Goal: Ask a question

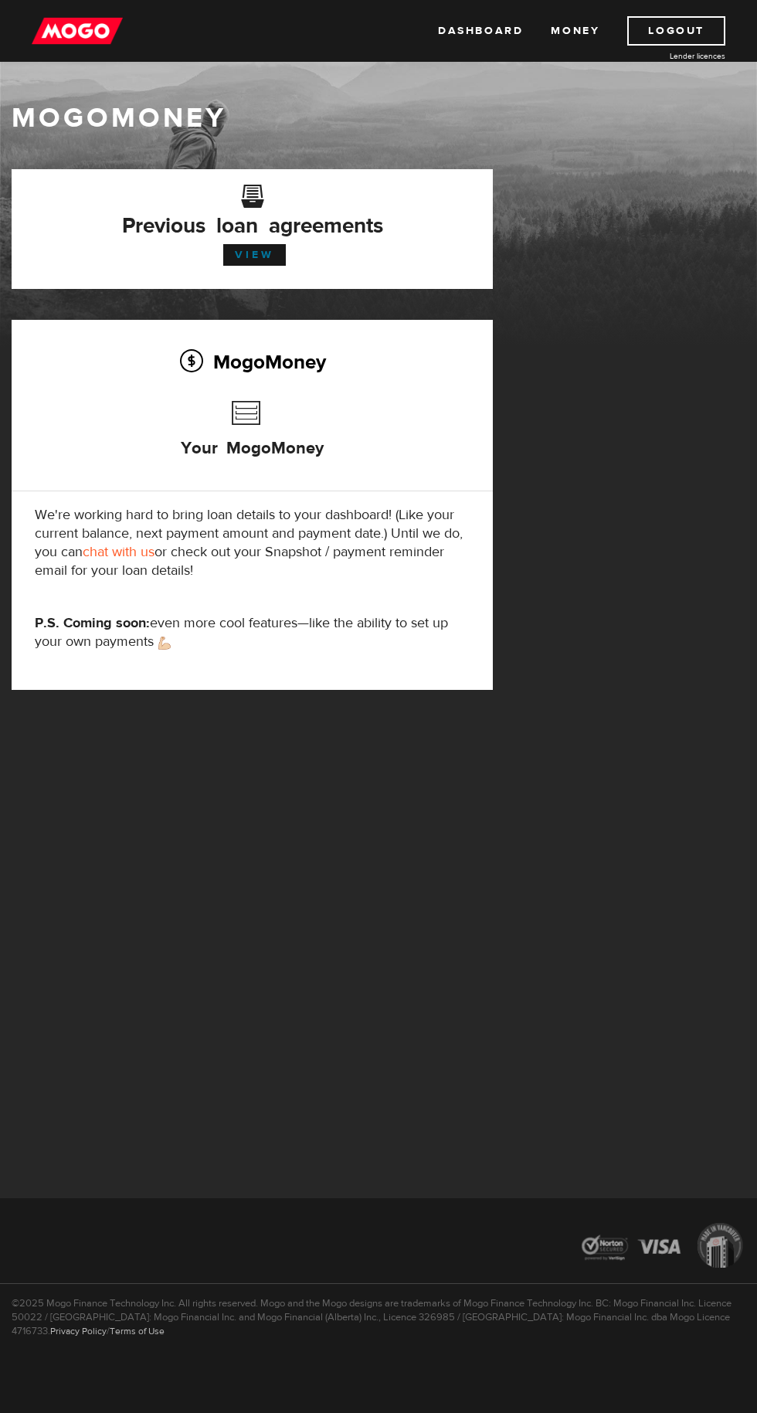
click at [253, 255] on link "View" at bounding box center [254, 255] width 63 height 22
click at [243, 258] on link "View" at bounding box center [254, 255] width 63 height 22
click at [141, 553] on link "chat with us" at bounding box center [119, 552] width 72 height 18
click at [266, 260] on link "View" at bounding box center [254, 255] width 63 height 22
click at [683, 55] on link "Lender licences" at bounding box center [668, 56] width 116 height 12
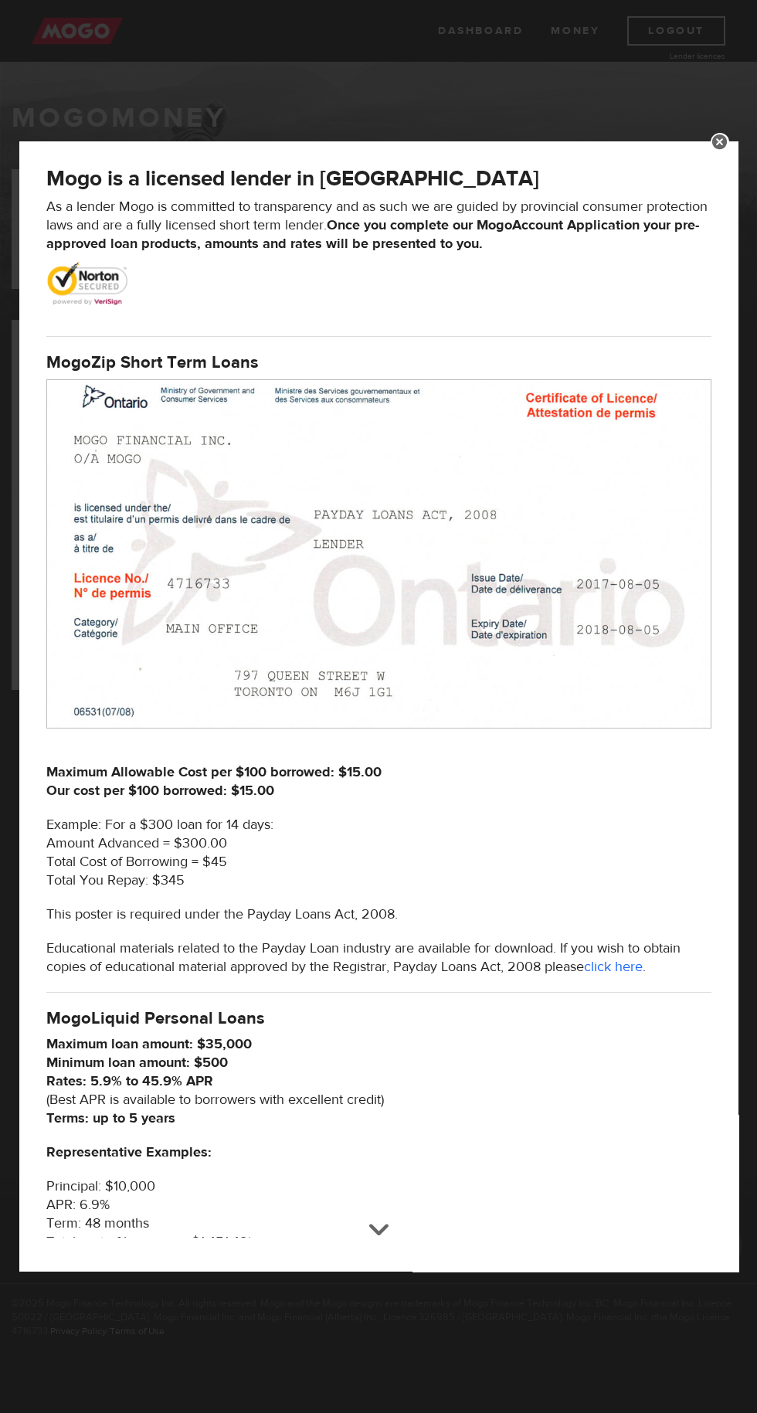
click at [321, 1340] on div "Mogo is a licensed lender in Ontario As a lender Mogo is committed to transpare…" at bounding box center [378, 706] width 757 height 1413
